Goal: Task Accomplishment & Management: Complete application form

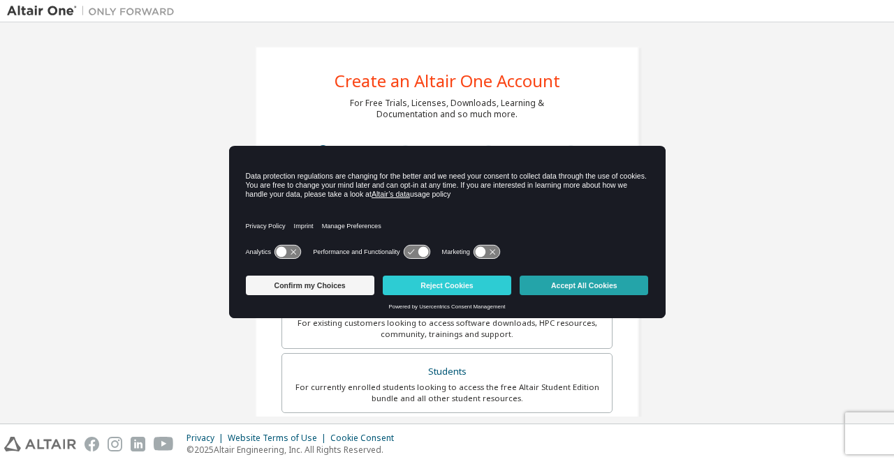
click at [537, 287] on button "Accept All Cookies" at bounding box center [584, 286] width 129 height 20
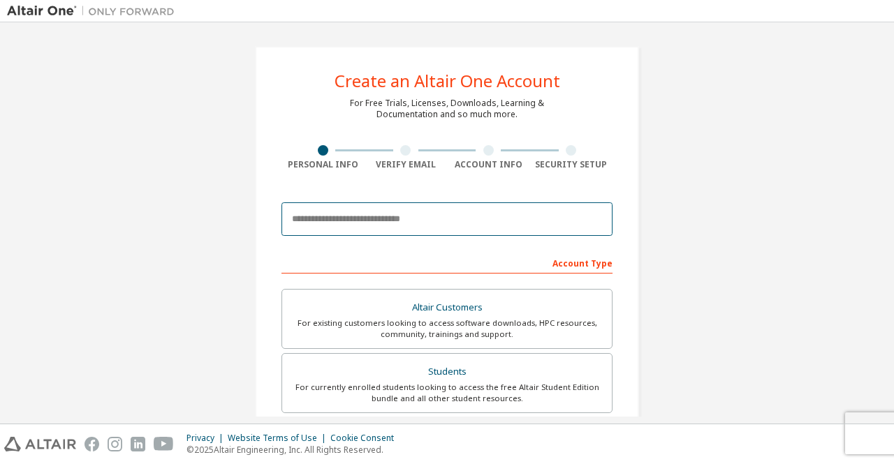
click at [498, 214] on input "email" at bounding box center [446, 220] width 331 height 34
type input "**********"
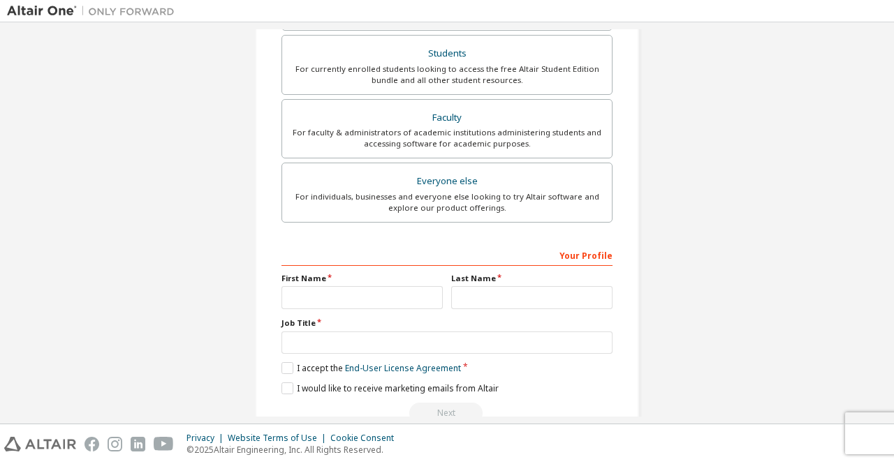
scroll to position [348, 0]
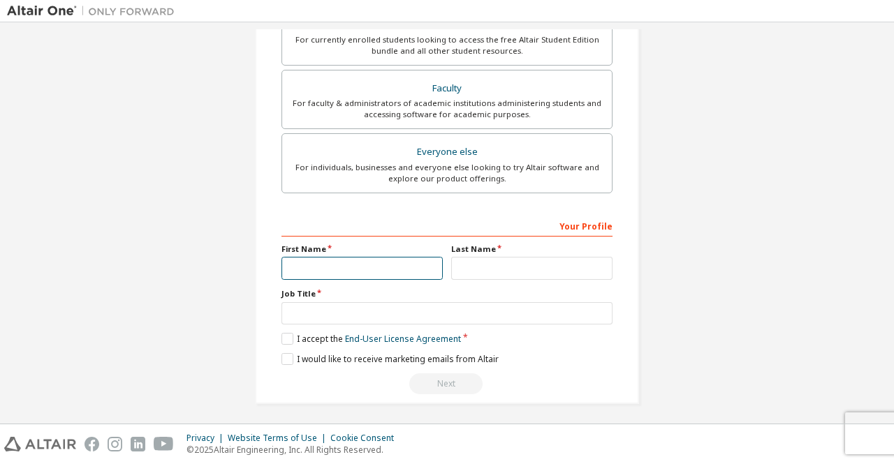
click at [378, 270] on input "text" at bounding box center [361, 268] width 161 height 23
type input "****"
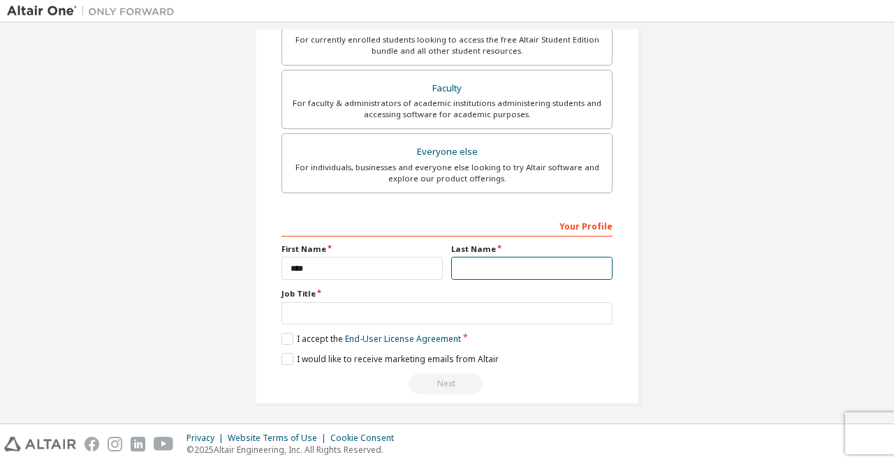
click at [471, 266] on input "text" at bounding box center [531, 268] width 161 height 23
type input "********"
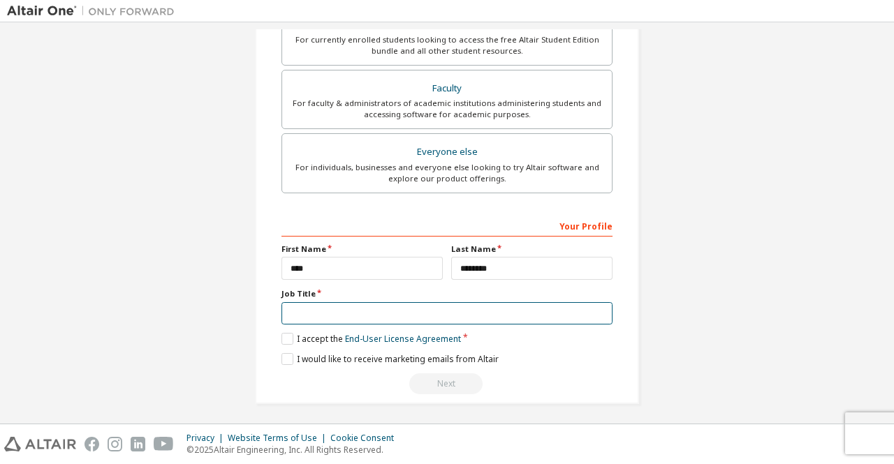
click at [451, 305] on input "text" at bounding box center [446, 313] width 331 height 23
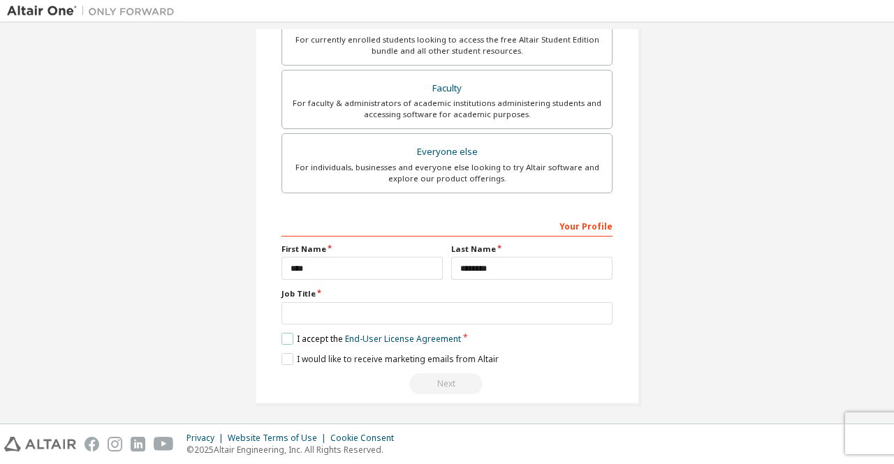
click at [288, 335] on label "I accept the End-User License Agreement" at bounding box center [371, 339] width 180 height 12
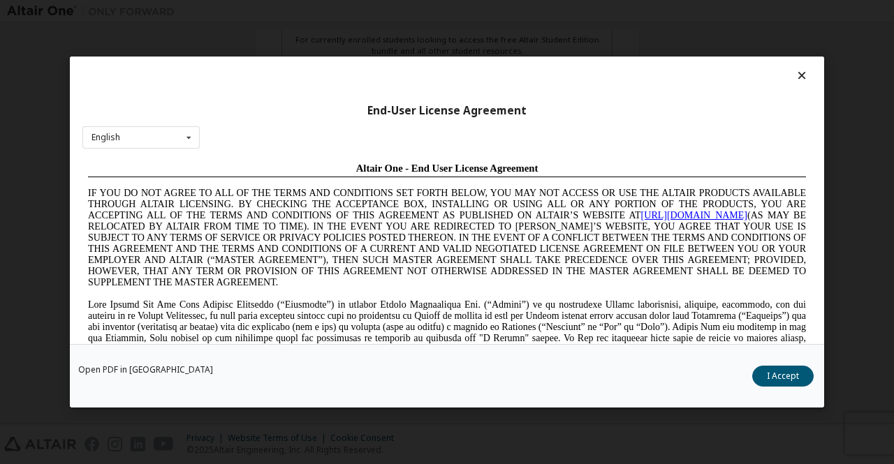
scroll to position [0, 0]
click at [782, 371] on button "I Accept" at bounding box center [782, 376] width 61 height 21
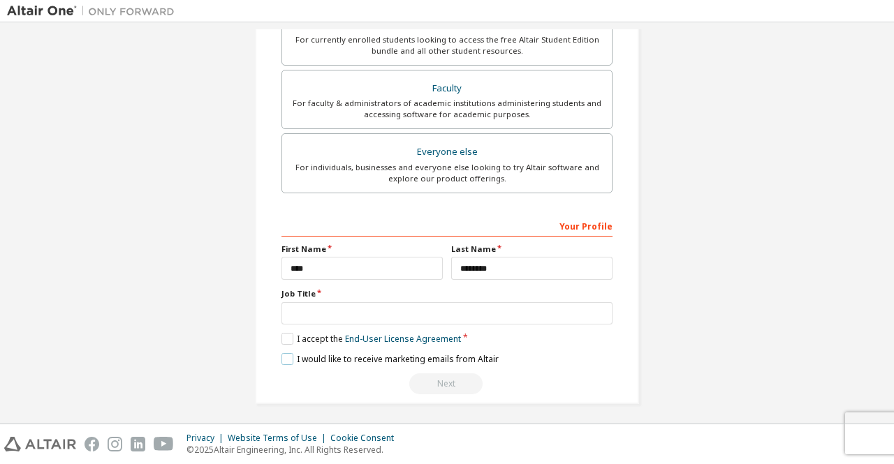
click at [286, 356] on label "I would like to receive marketing emails from Altair" at bounding box center [389, 359] width 217 height 12
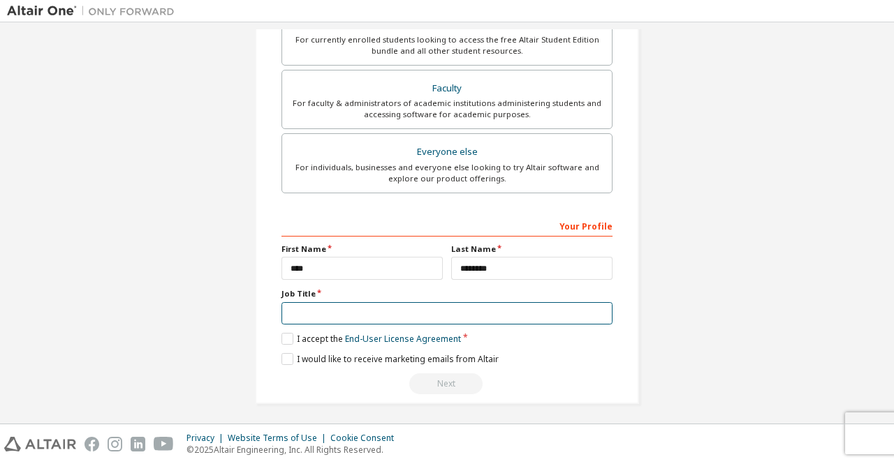
click at [441, 309] on input "text" at bounding box center [446, 313] width 331 height 23
type input "*"
type input "*******"
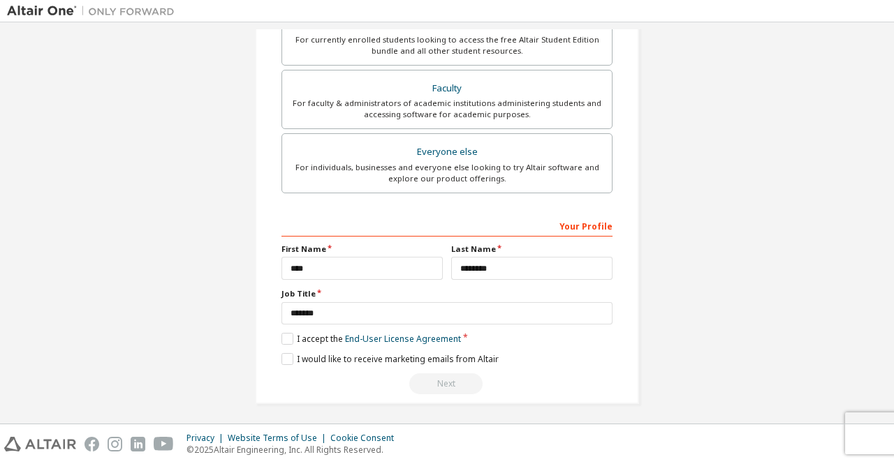
click at [441, 379] on div "Next" at bounding box center [446, 384] width 331 height 21
click at [445, 382] on div "Next" at bounding box center [446, 384] width 331 height 21
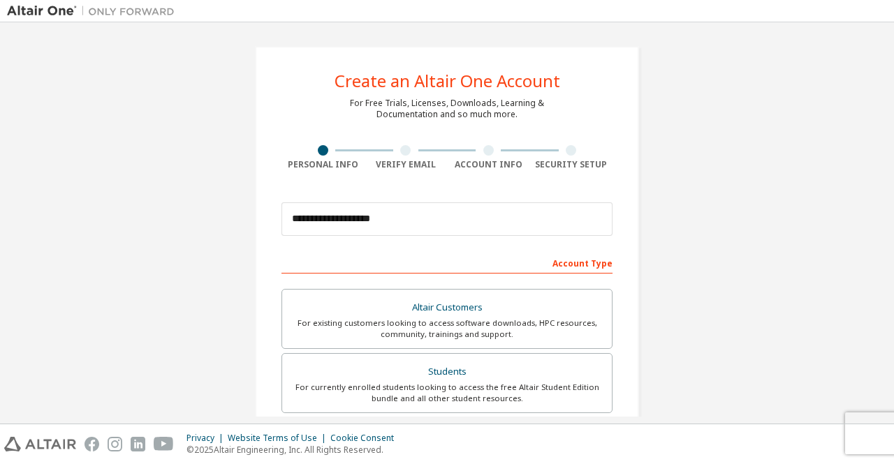
click at [400, 156] on div "Verify Email" at bounding box center [406, 157] width 83 height 25
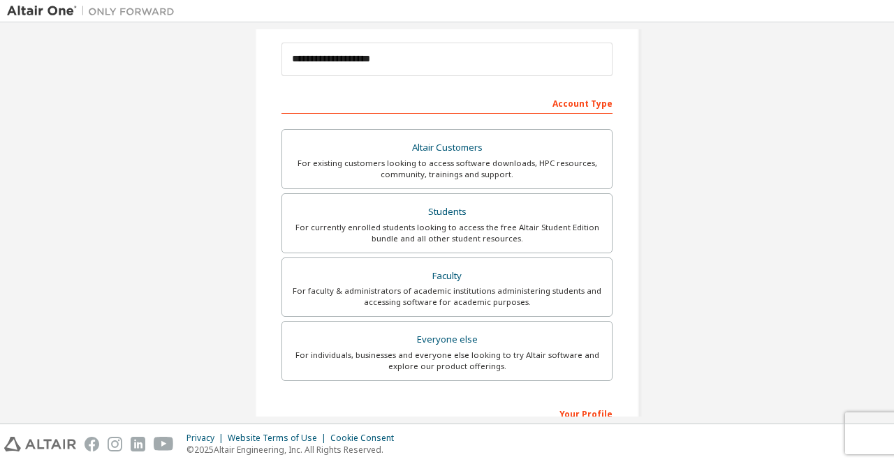
scroll to position [162, 0]
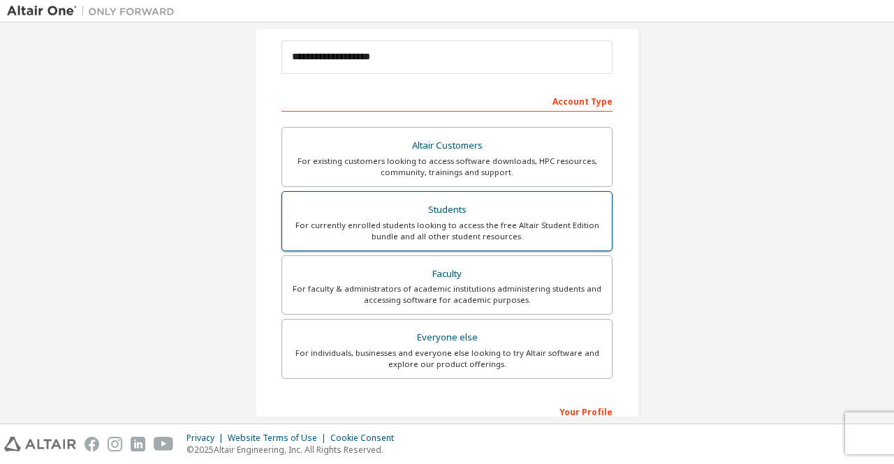
click at [449, 213] on div "Students" at bounding box center [447, 210] width 313 height 20
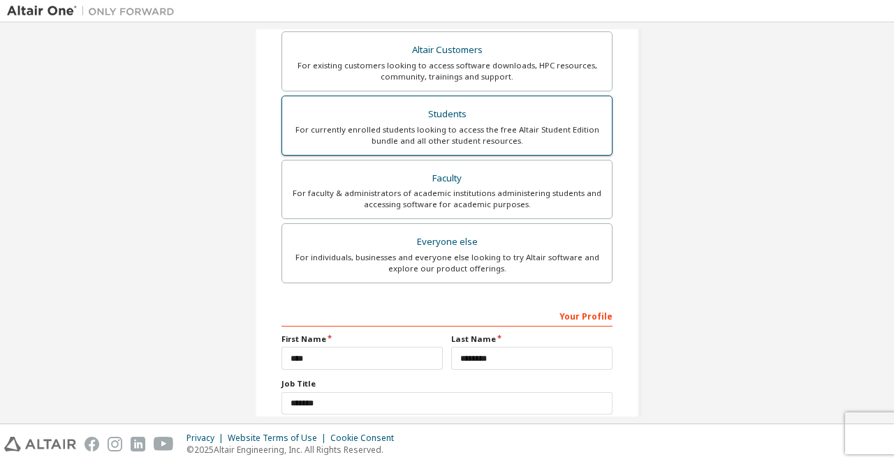
scroll to position [348, 0]
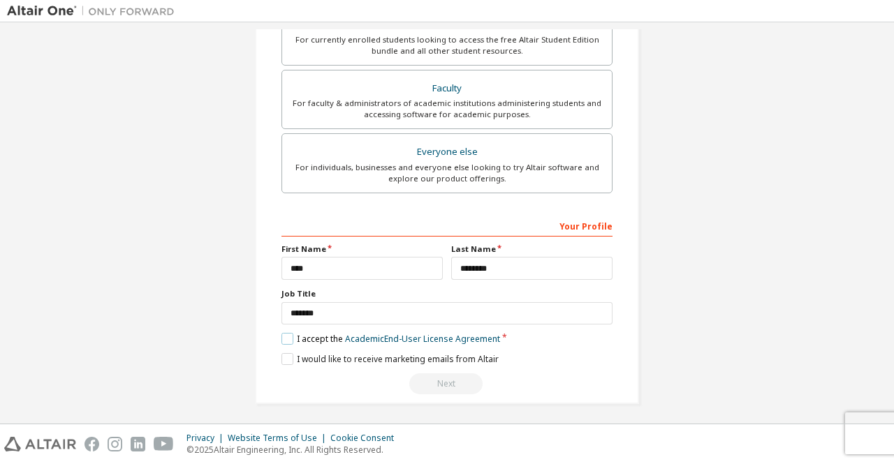
click at [286, 337] on label "I accept the Academic End-User License Agreement" at bounding box center [390, 339] width 219 height 12
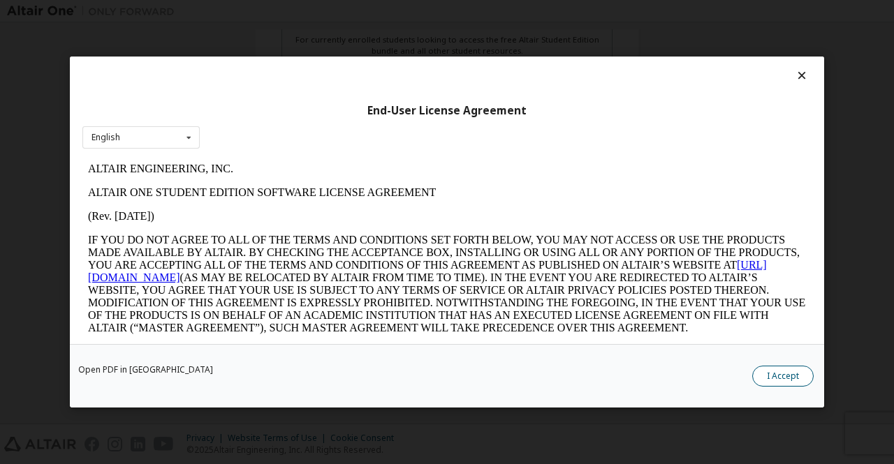
scroll to position [0, 0]
click at [791, 378] on button "I Accept" at bounding box center [782, 376] width 61 height 21
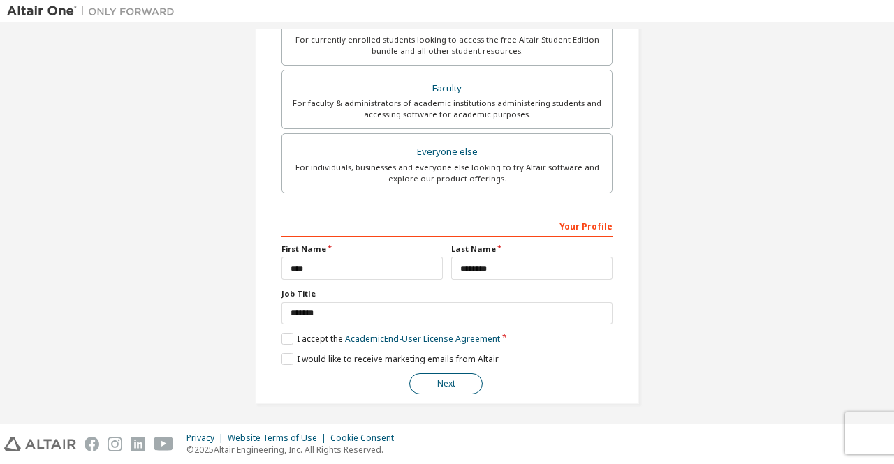
click at [464, 378] on button "Next" at bounding box center [445, 384] width 73 height 21
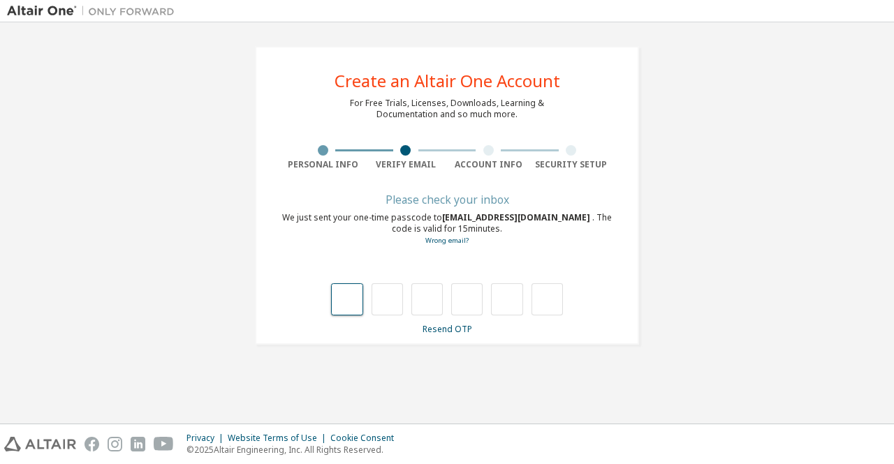
type input "*"
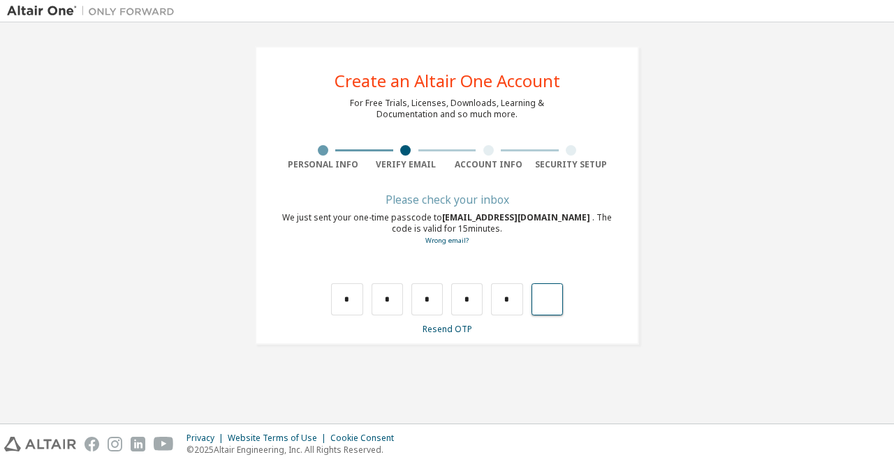
type input "*"
